Goal: Information Seeking & Learning: Learn about a topic

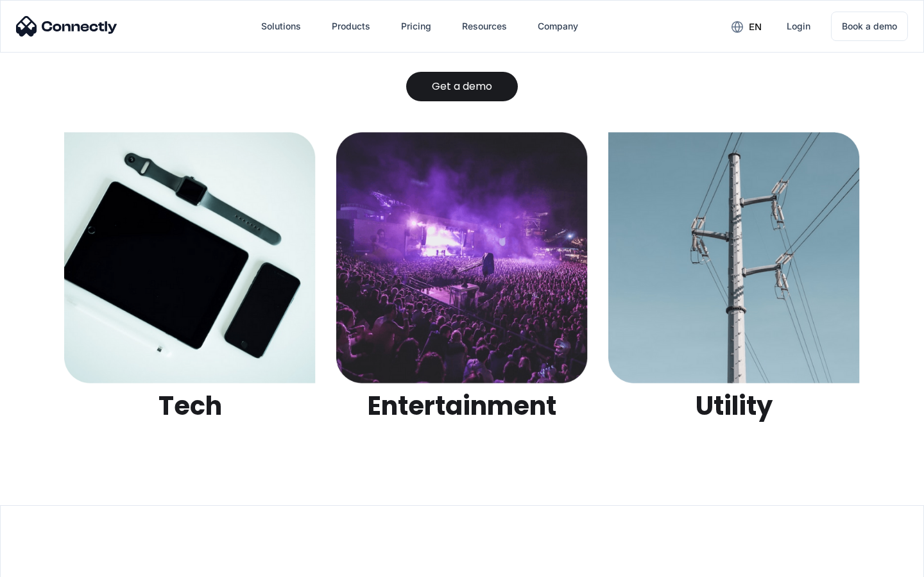
scroll to position [4047, 0]
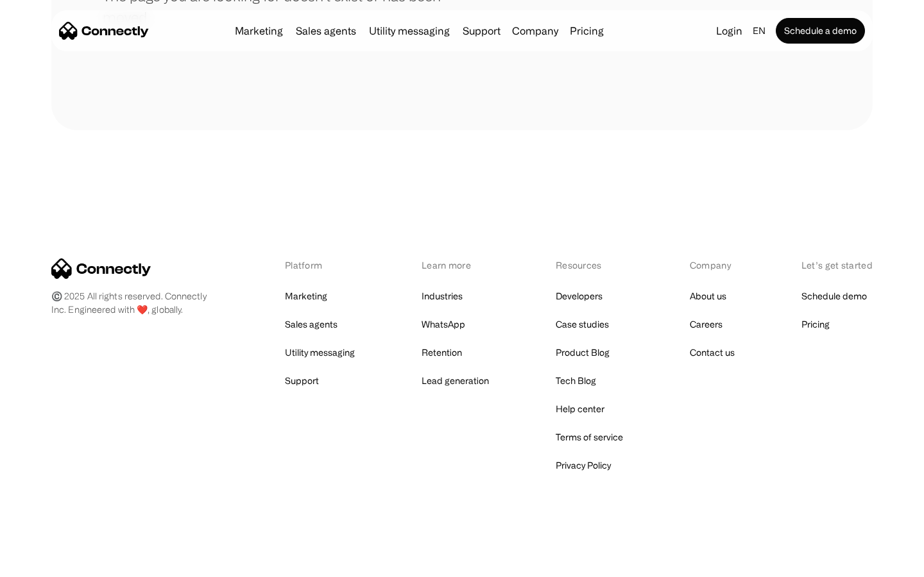
scroll to position [234, 0]
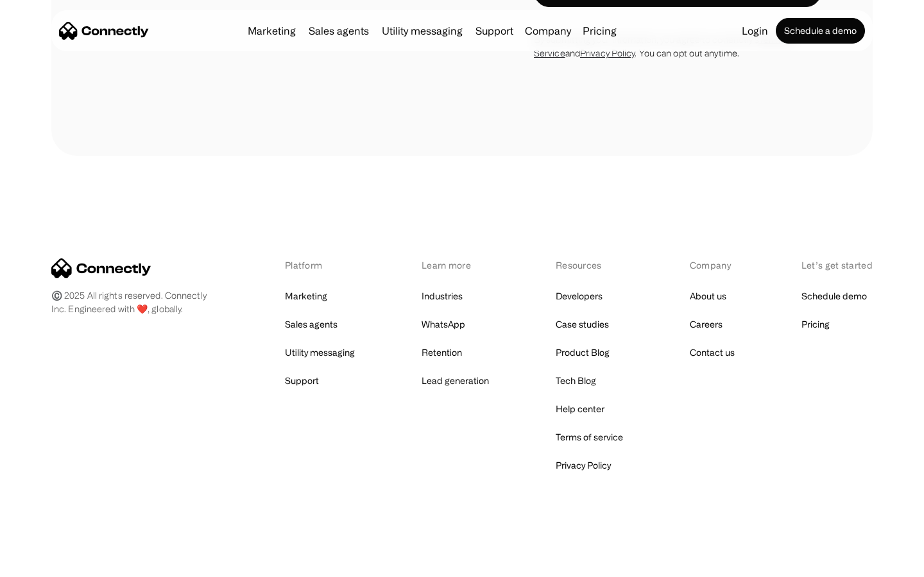
scroll to position [2169, 0]
